Goal: Navigation & Orientation: Find specific page/section

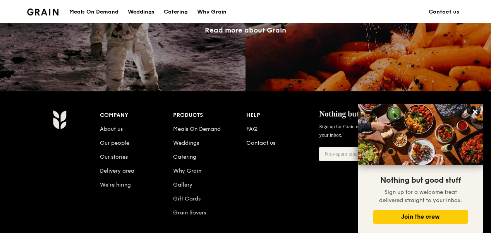
scroll to position [736, 0]
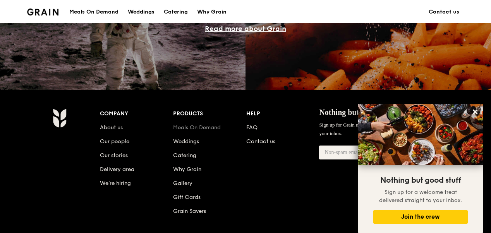
click at [194, 125] on link "Meals On Demand" at bounding box center [197, 127] width 48 height 7
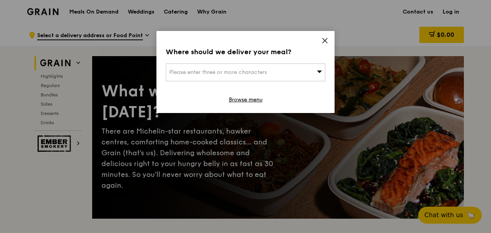
click at [325, 39] on icon at bounding box center [324, 40] width 7 height 7
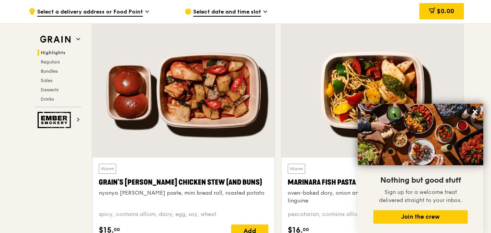
scroll to position [271, 0]
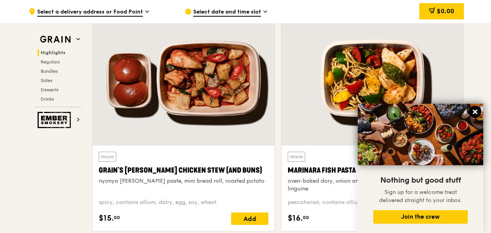
click at [475, 114] on icon at bounding box center [475, 111] width 7 height 7
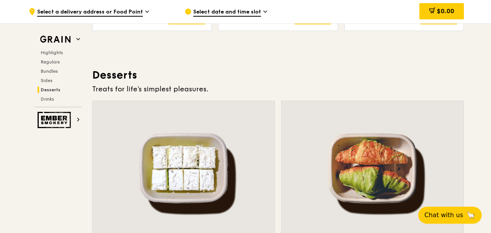
scroll to position [2323, 0]
